Goal: Obtain resource: Download file/media

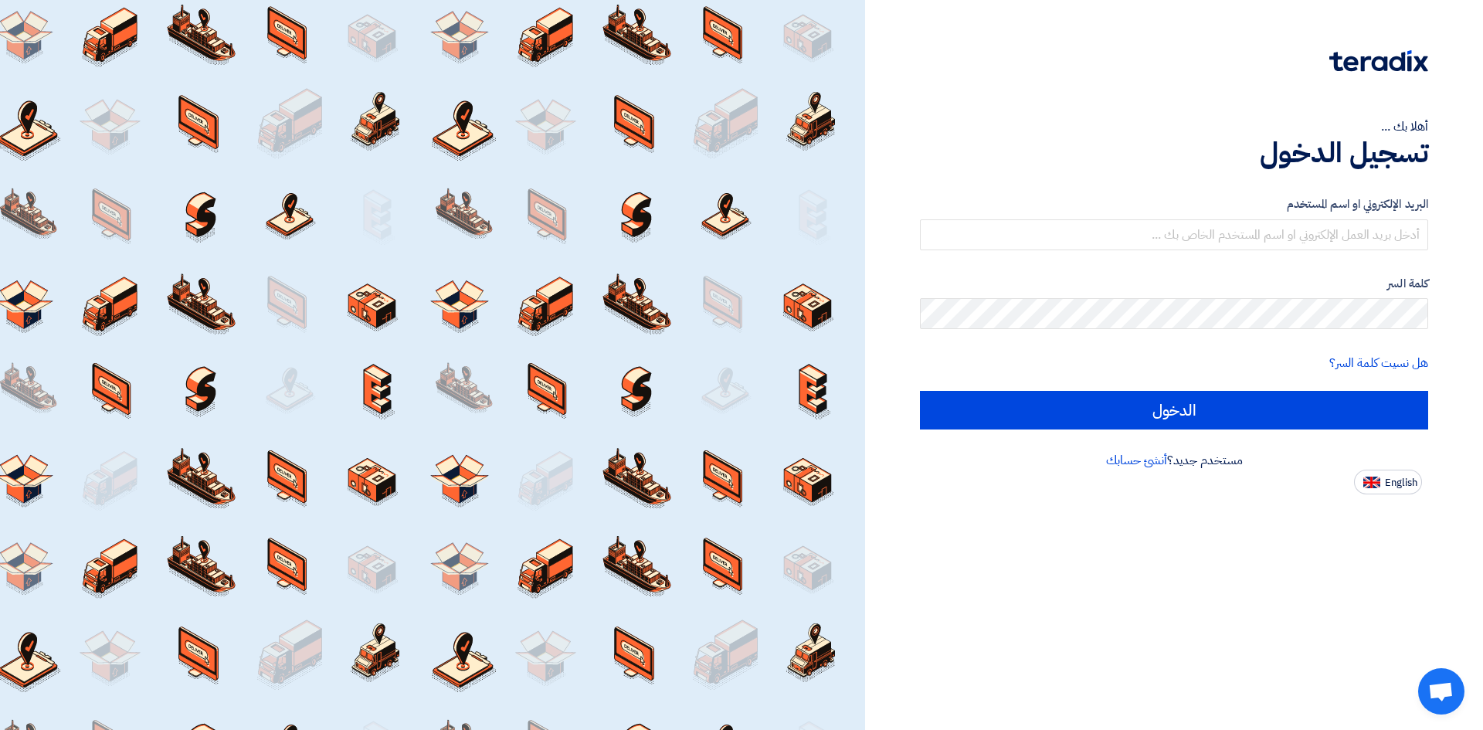
click at [1172, 218] on div "البريد الإلكتروني او اسم المستخدم" at bounding box center [1174, 222] width 508 height 55
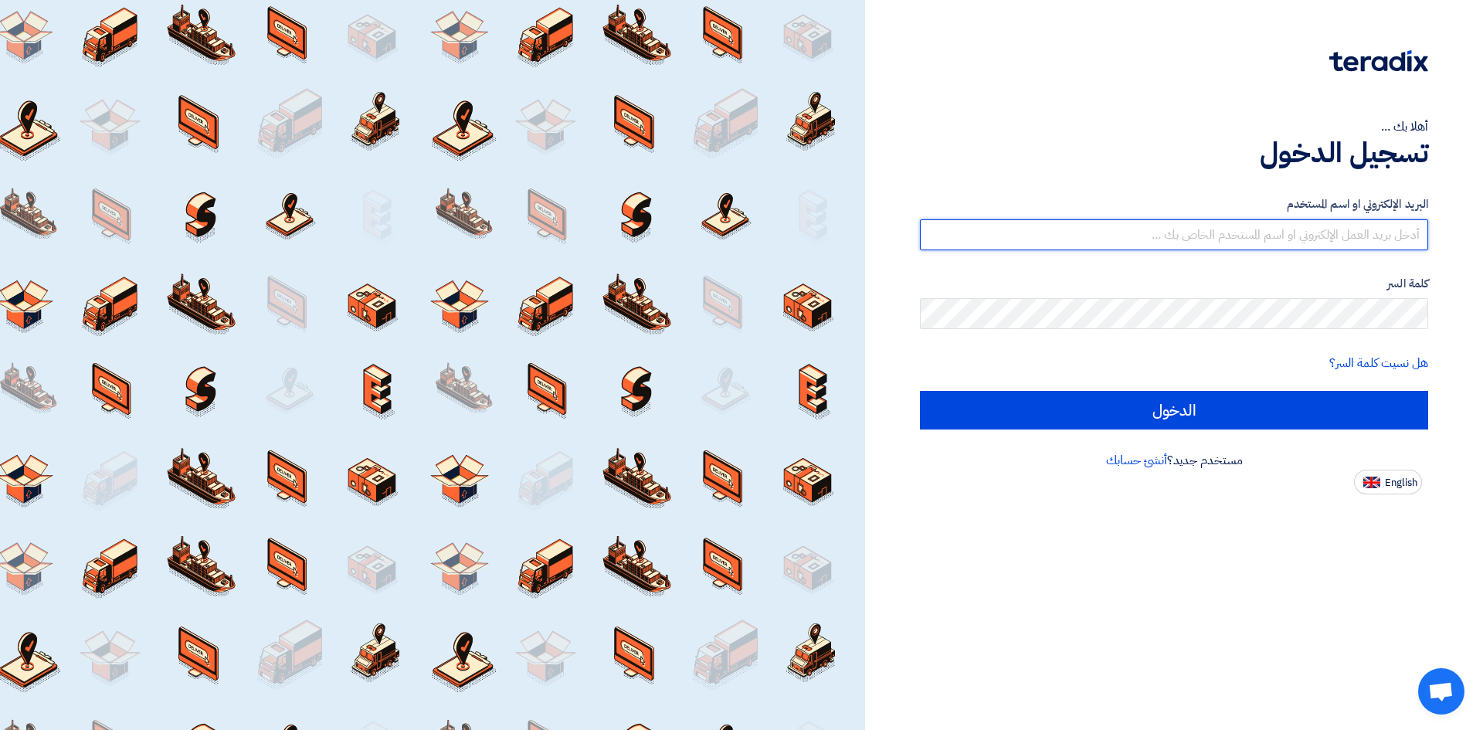
click at [1177, 233] on input "text" at bounding box center [1174, 234] width 508 height 31
type input "[PERSON_NAME][EMAIL_ADDRESS][PERSON_NAME][DOMAIN_NAME]"
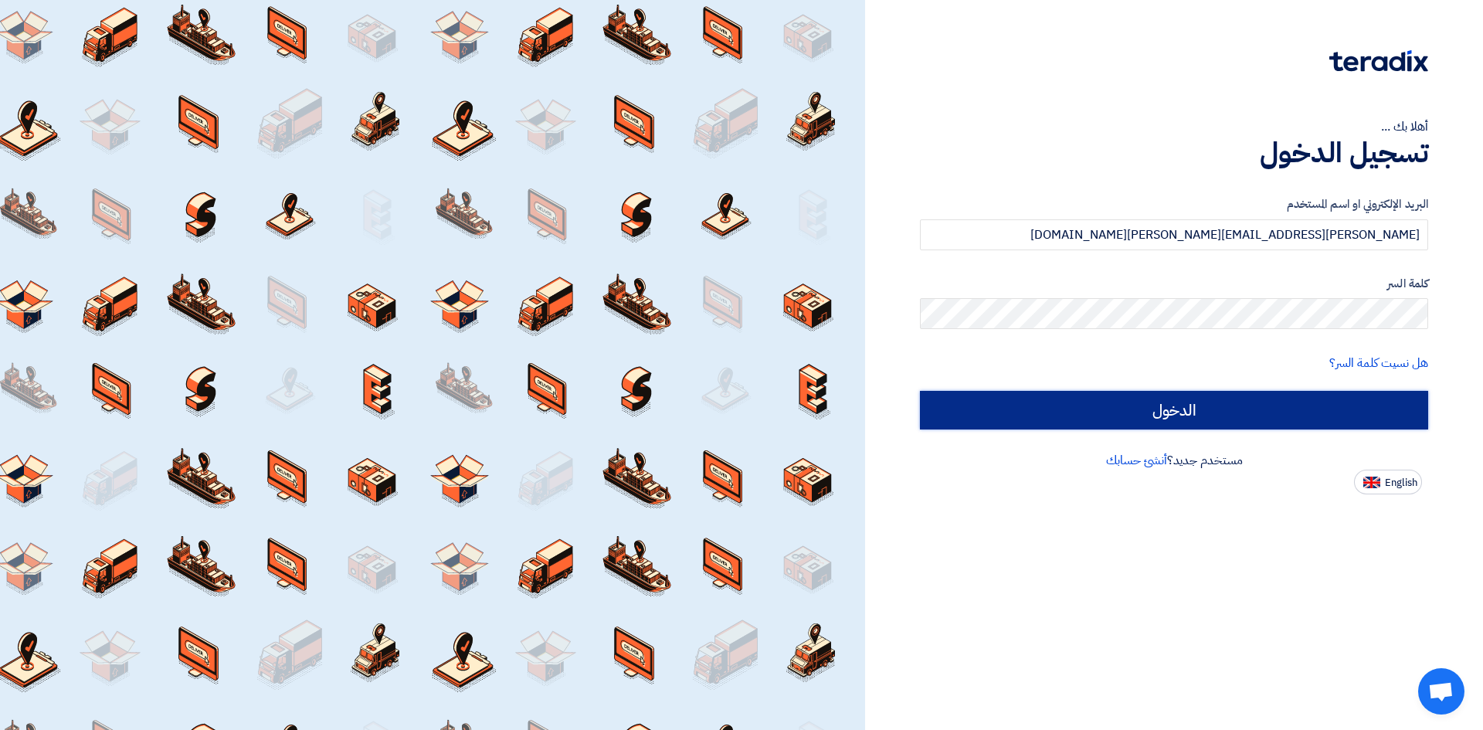
click at [1183, 402] on input "الدخول" at bounding box center [1174, 410] width 508 height 39
type input "Sign in"
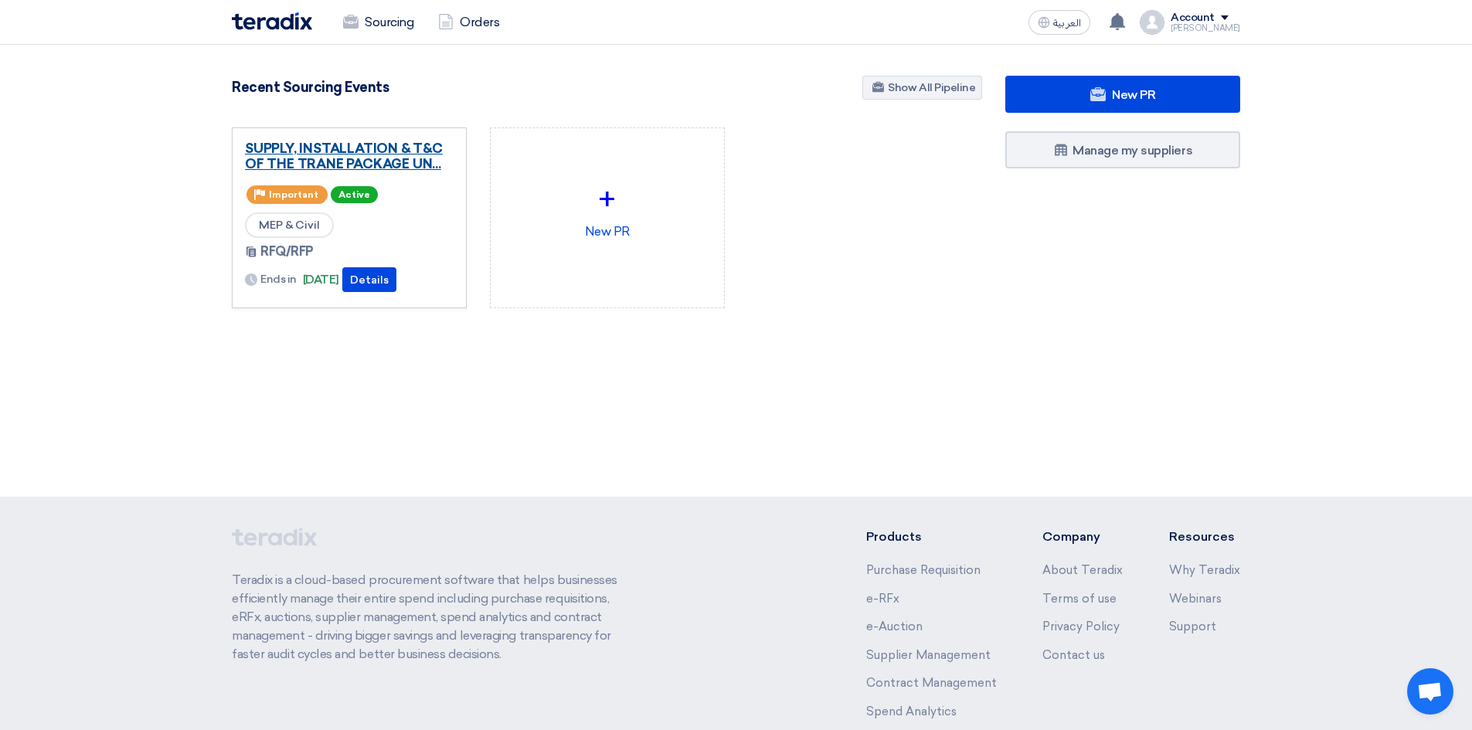
click at [376, 157] on link "SUPPLY, INSTALLATION & T&C OF THE TRANE PACKAGE UN..." at bounding box center [349, 156] width 209 height 31
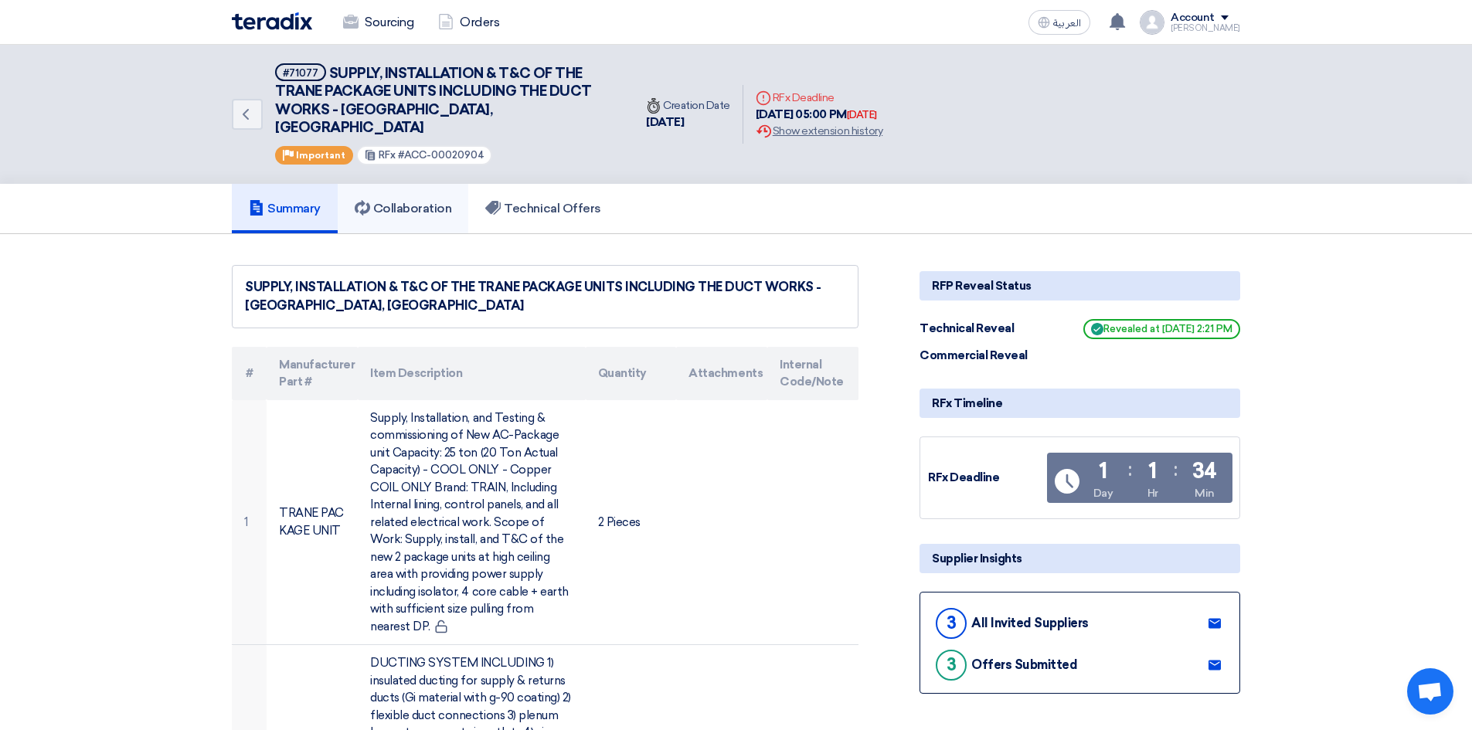
click at [400, 201] on h5 "Collaboration" at bounding box center [403, 208] width 97 height 15
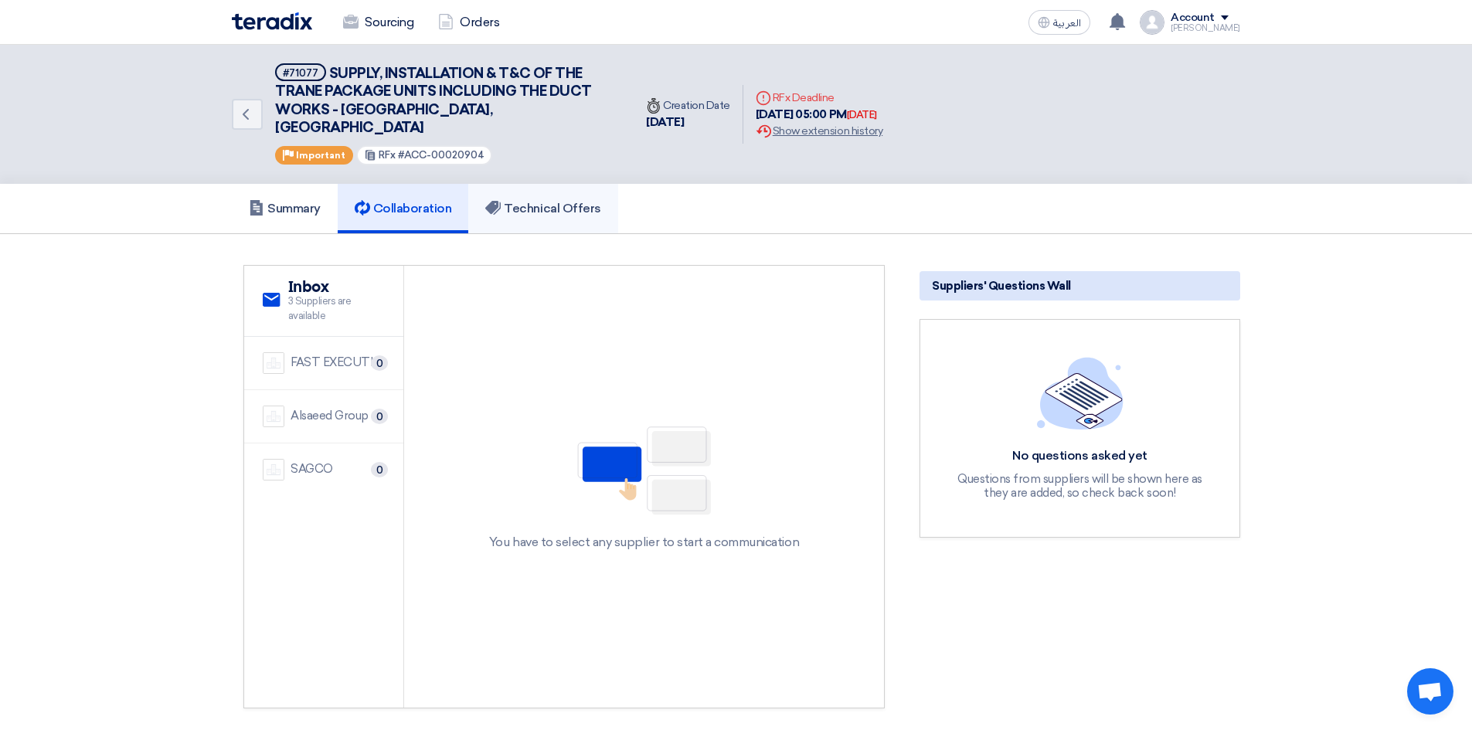
click at [526, 201] on h5 "Technical Offers" at bounding box center [542, 208] width 115 height 15
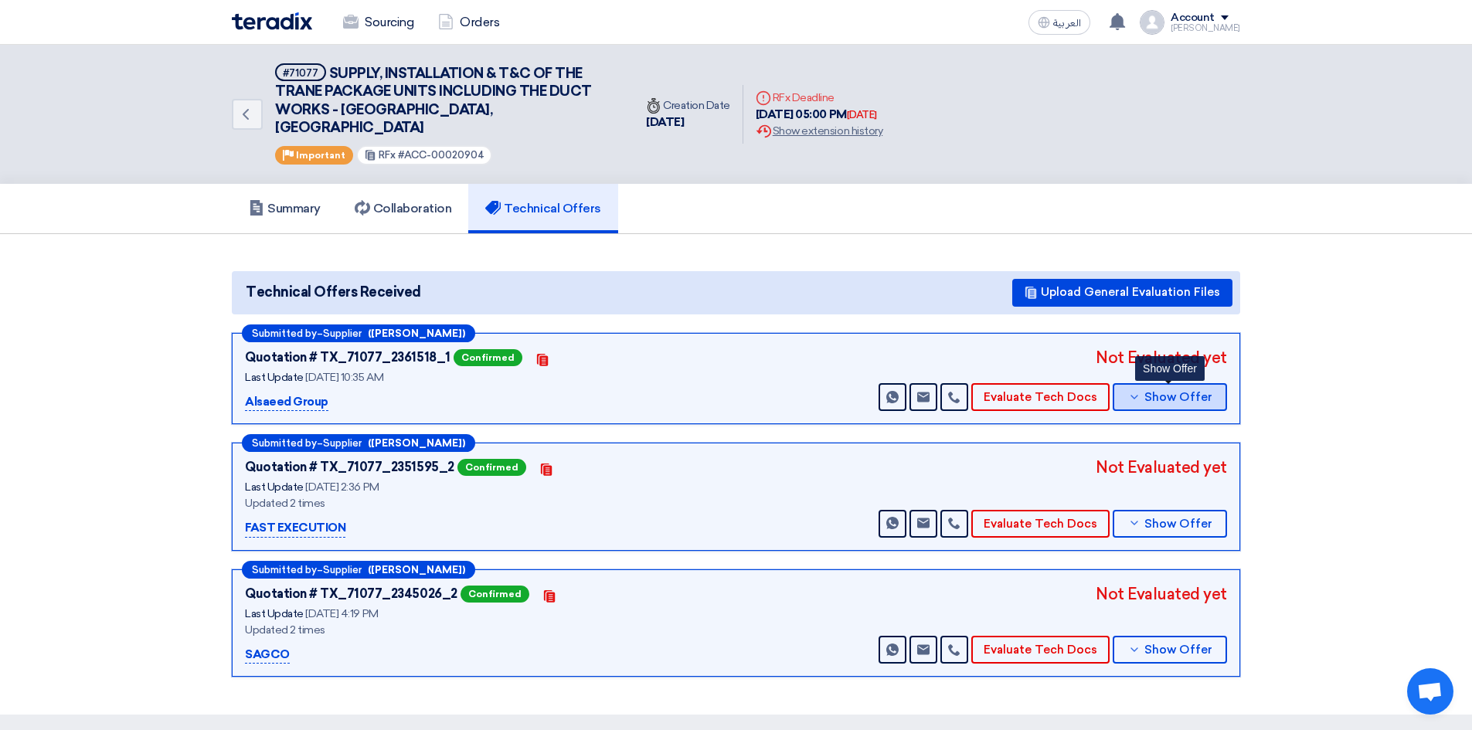
click at [1143, 383] on button "Show Offer" at bounding box center [1169, 397] width 114 height 28
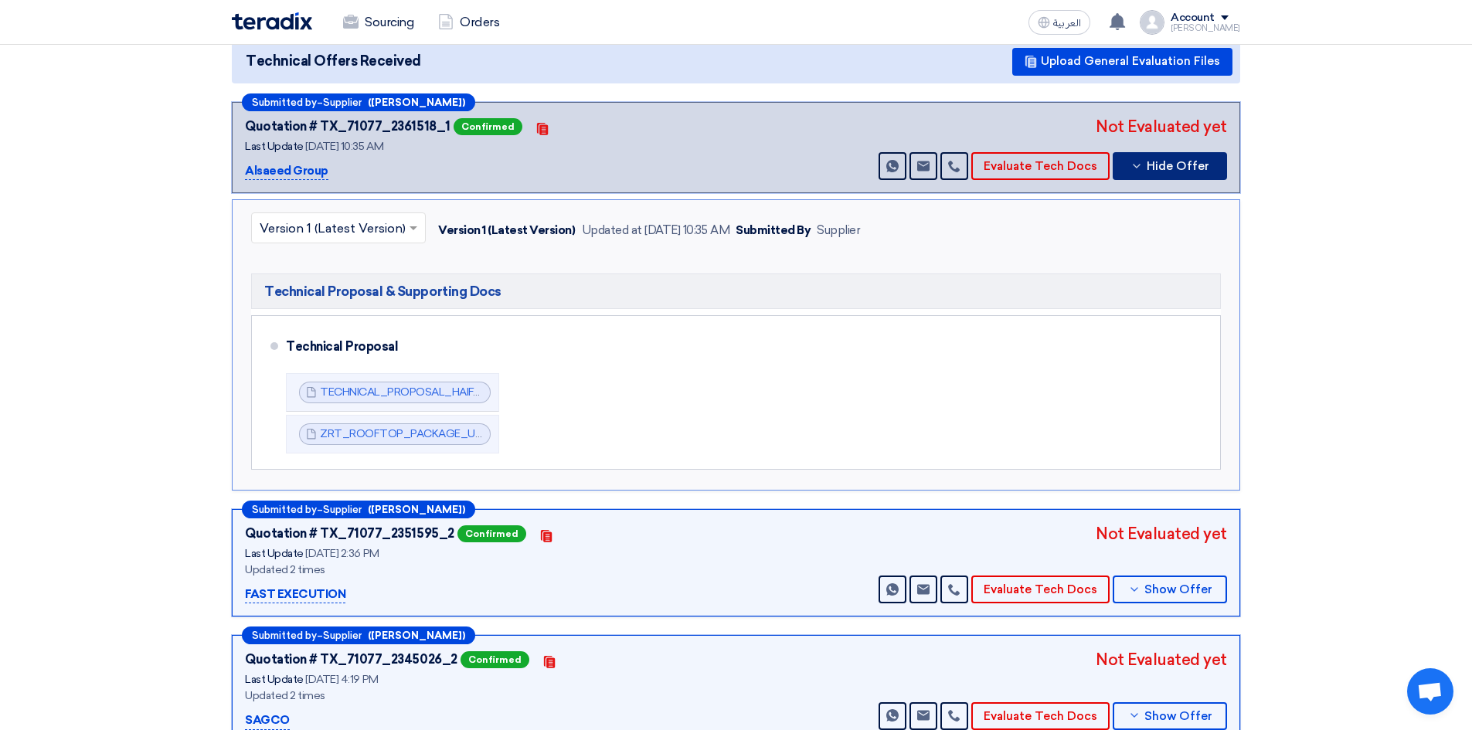
scroll to position [232, 0]
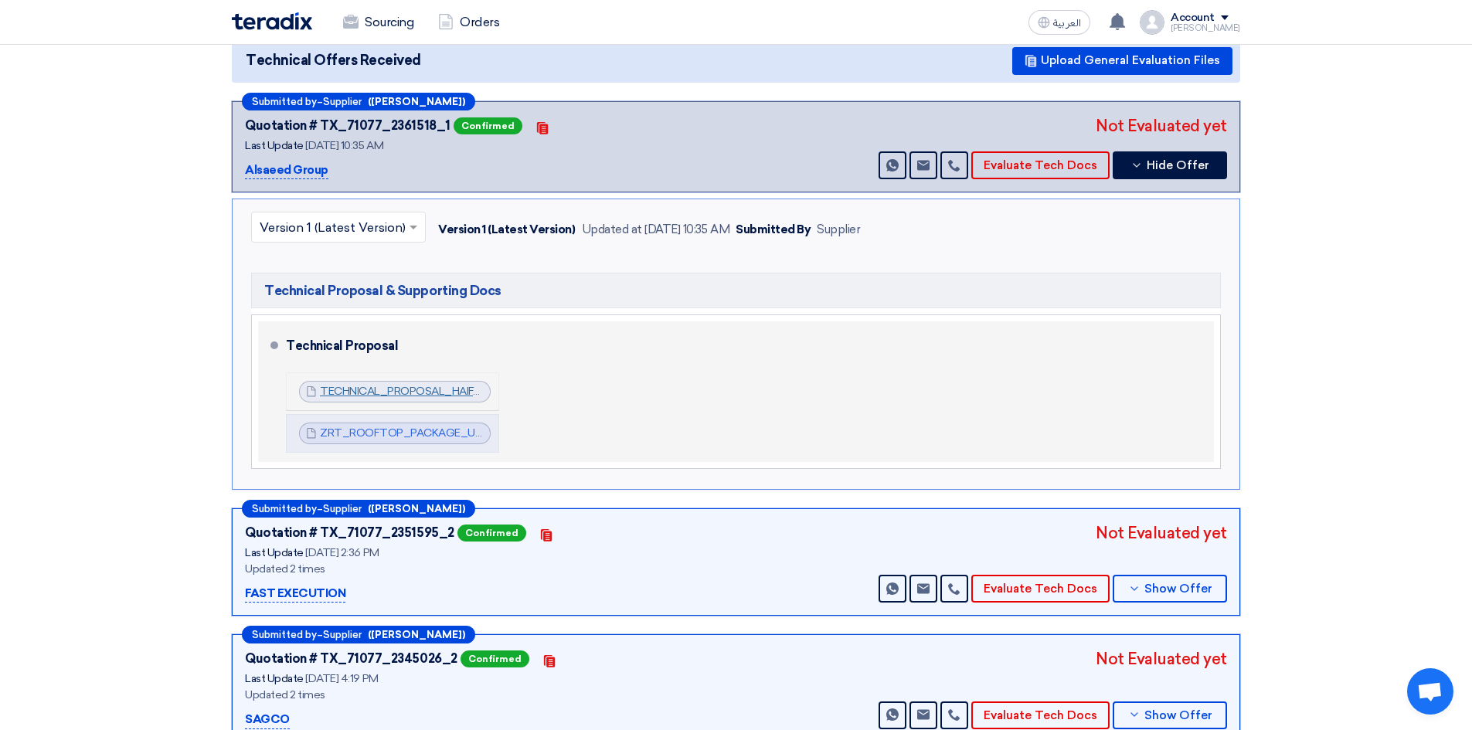
click at [399, 385] on link "TECHNICAL_PROPOSAL_HAIFA_MALL_1756884507574.pdf" at bounding box center [472, 391] width 304 height 13
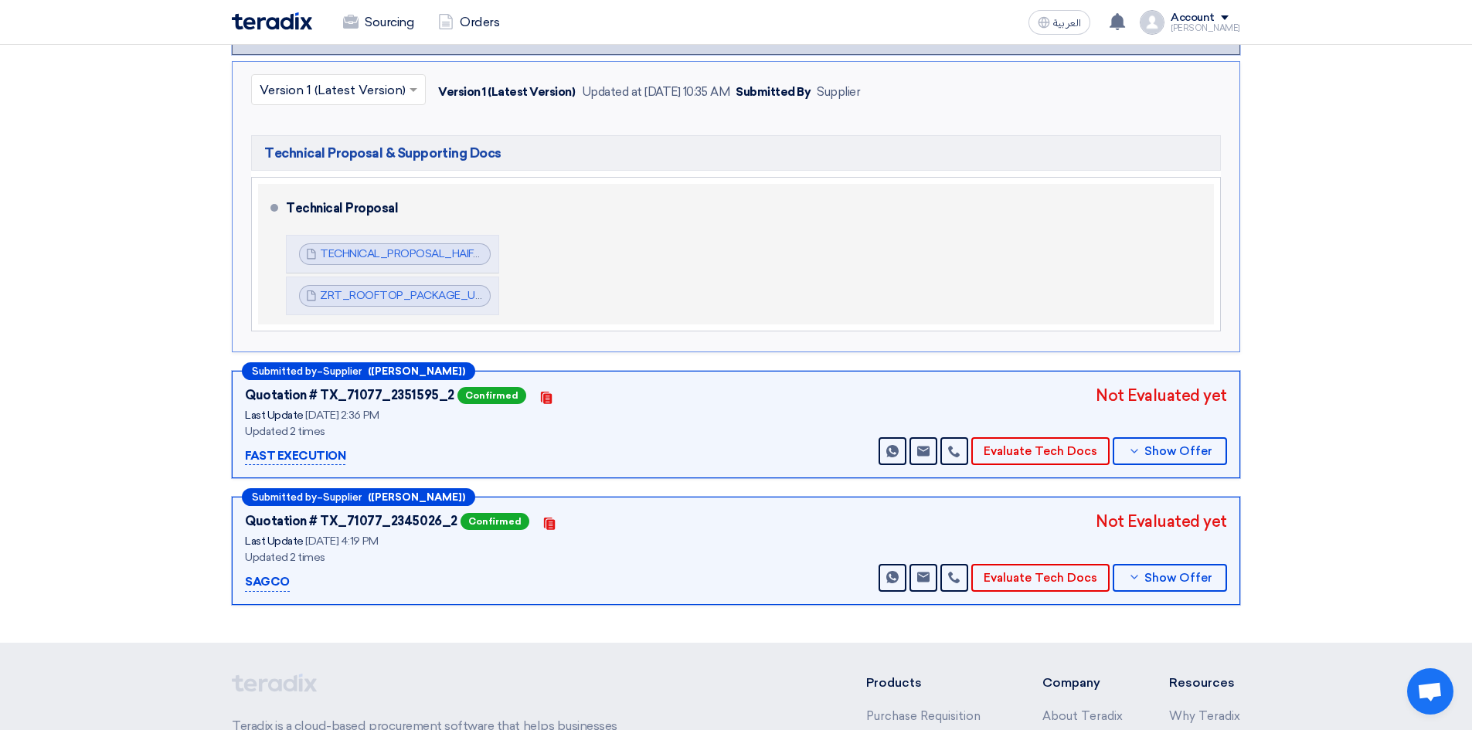
scroll to position [382, 0]
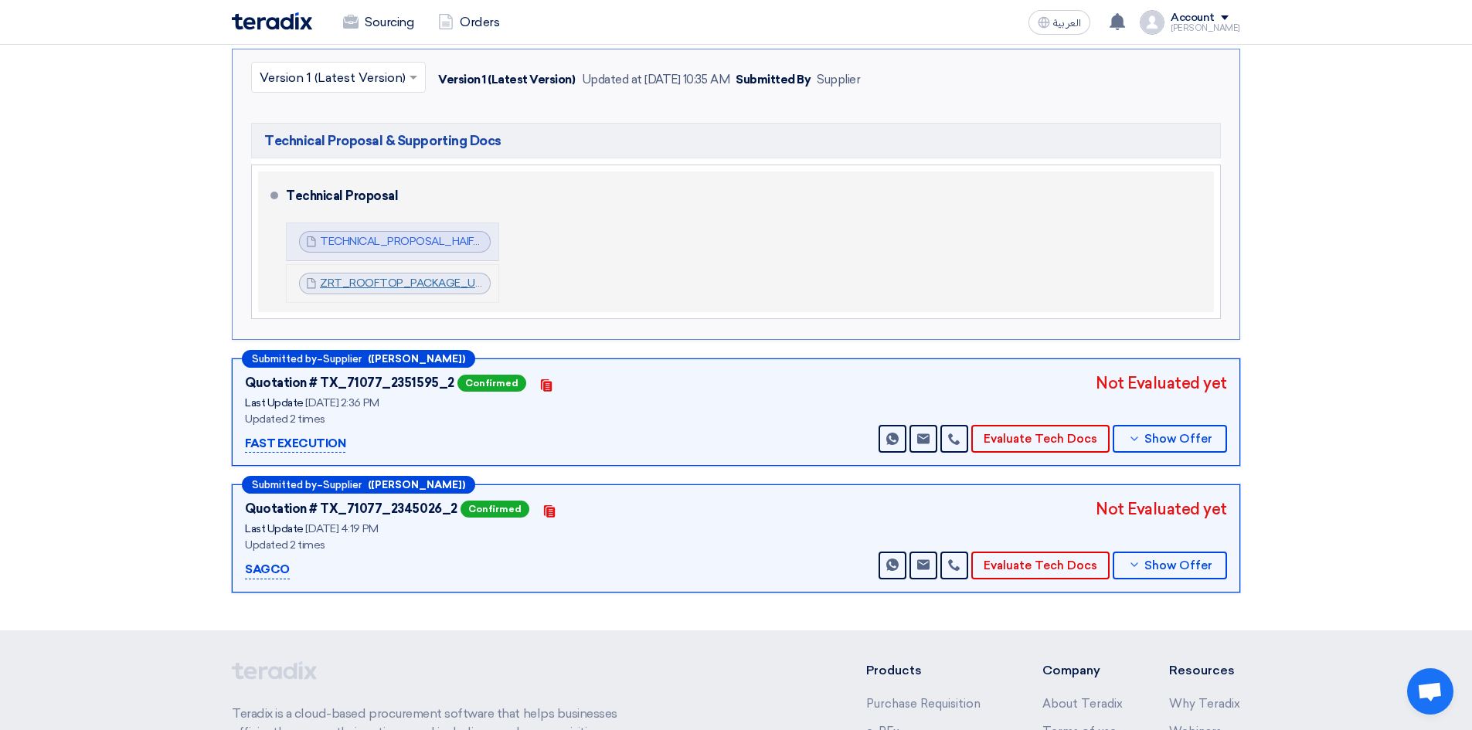
click at [375, 277] on link "ZRT_ROOFTOP_PACKAGE_UNIT__CATLOG_1756884519276.pdf" at bounding box center [488, 283] width 337 height 13
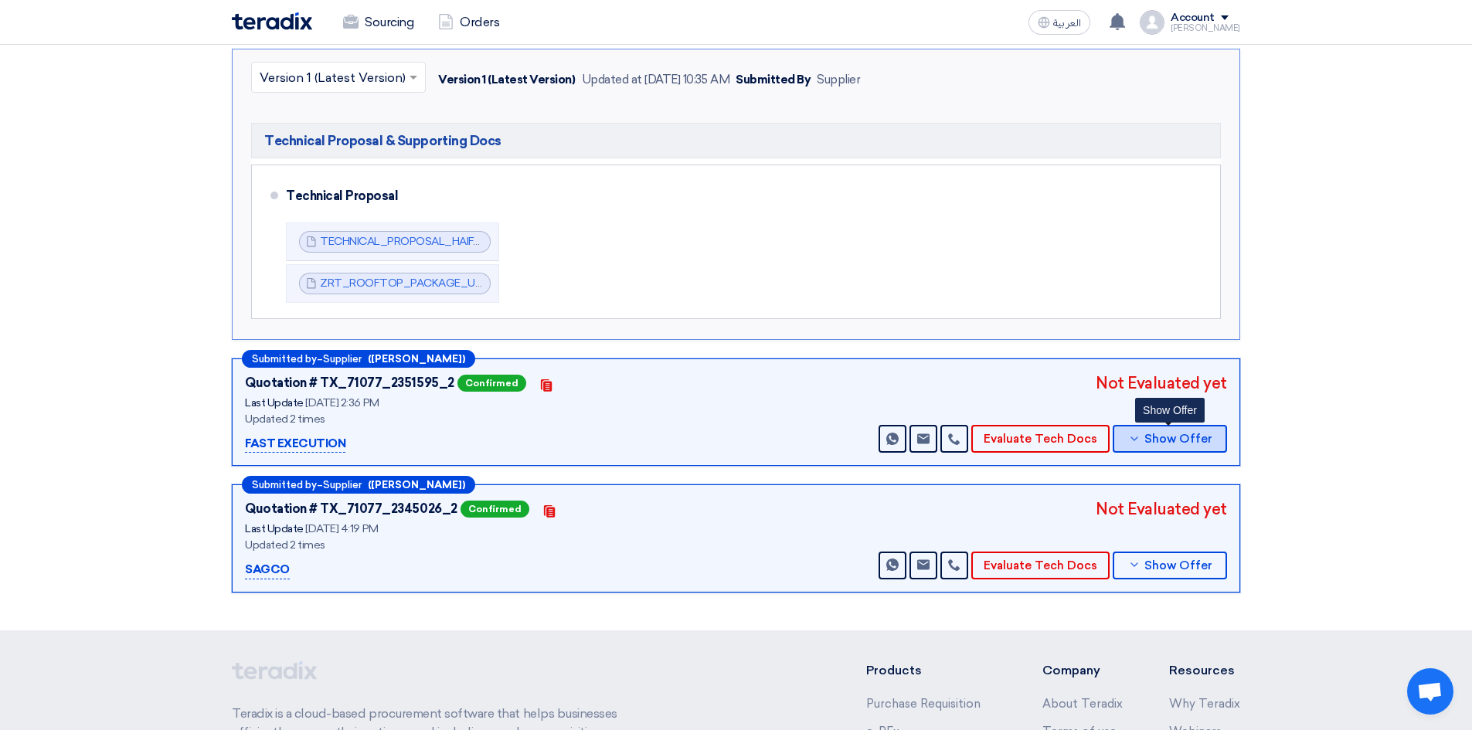
click at [1177, 433] on span "Show Offer" at bounding box center [1178, 439] width 68 height 12
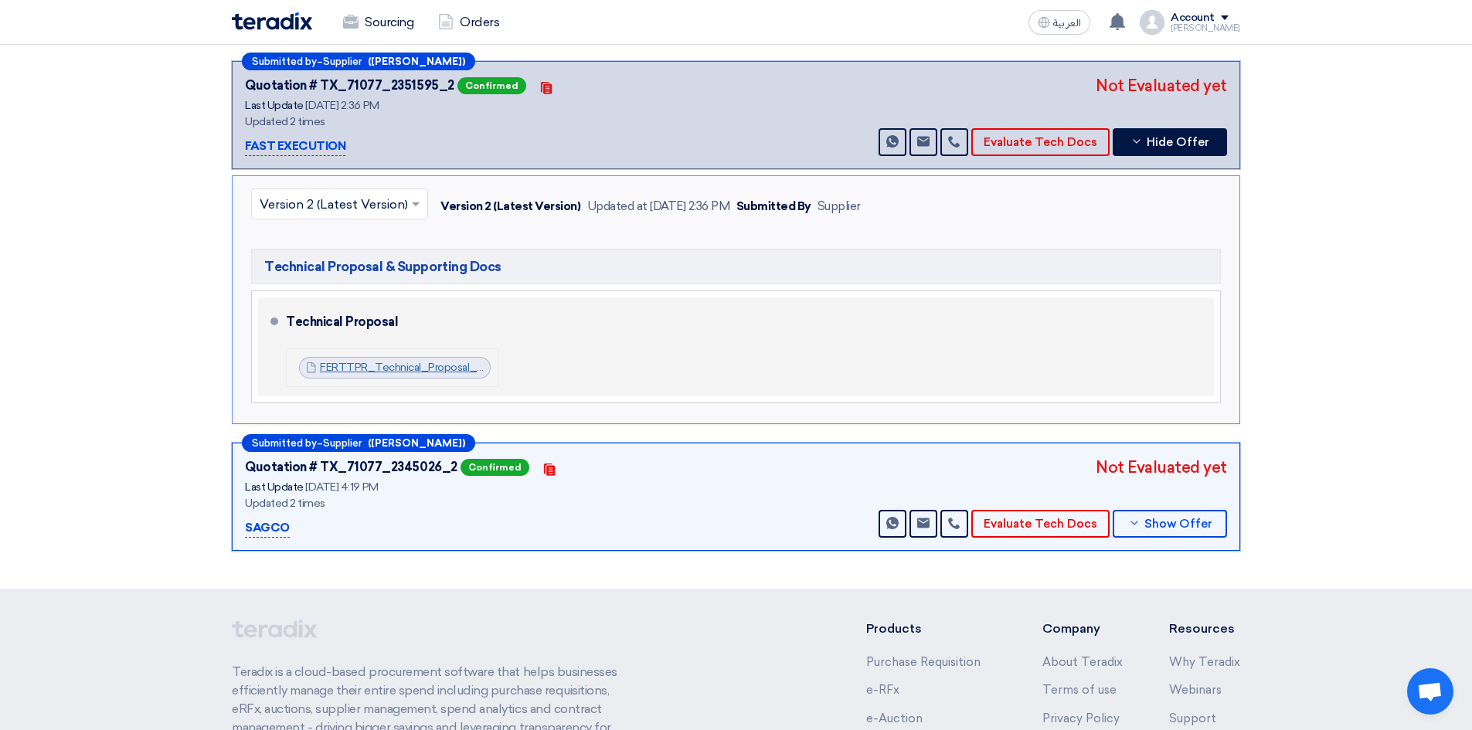
click at [393, 361] on link "FERTTPR_Technical_Proposal_HVAC_Works__Haifa_Mall_1757331361846.pdf" at bounding box center [514, 367] width 389 height 13
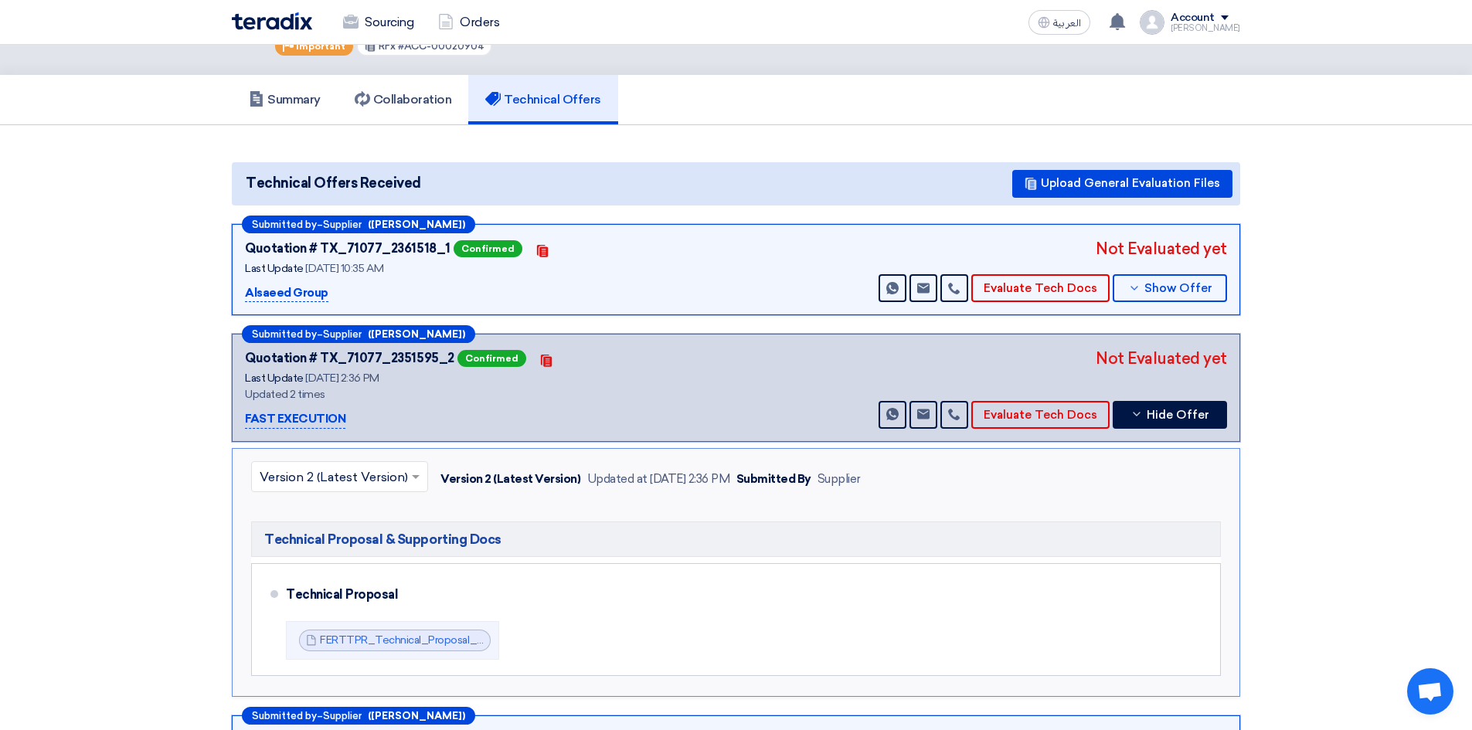
scroll to position [73, 0]
